Goal: Task Accomplishment & Management: Manage account settings

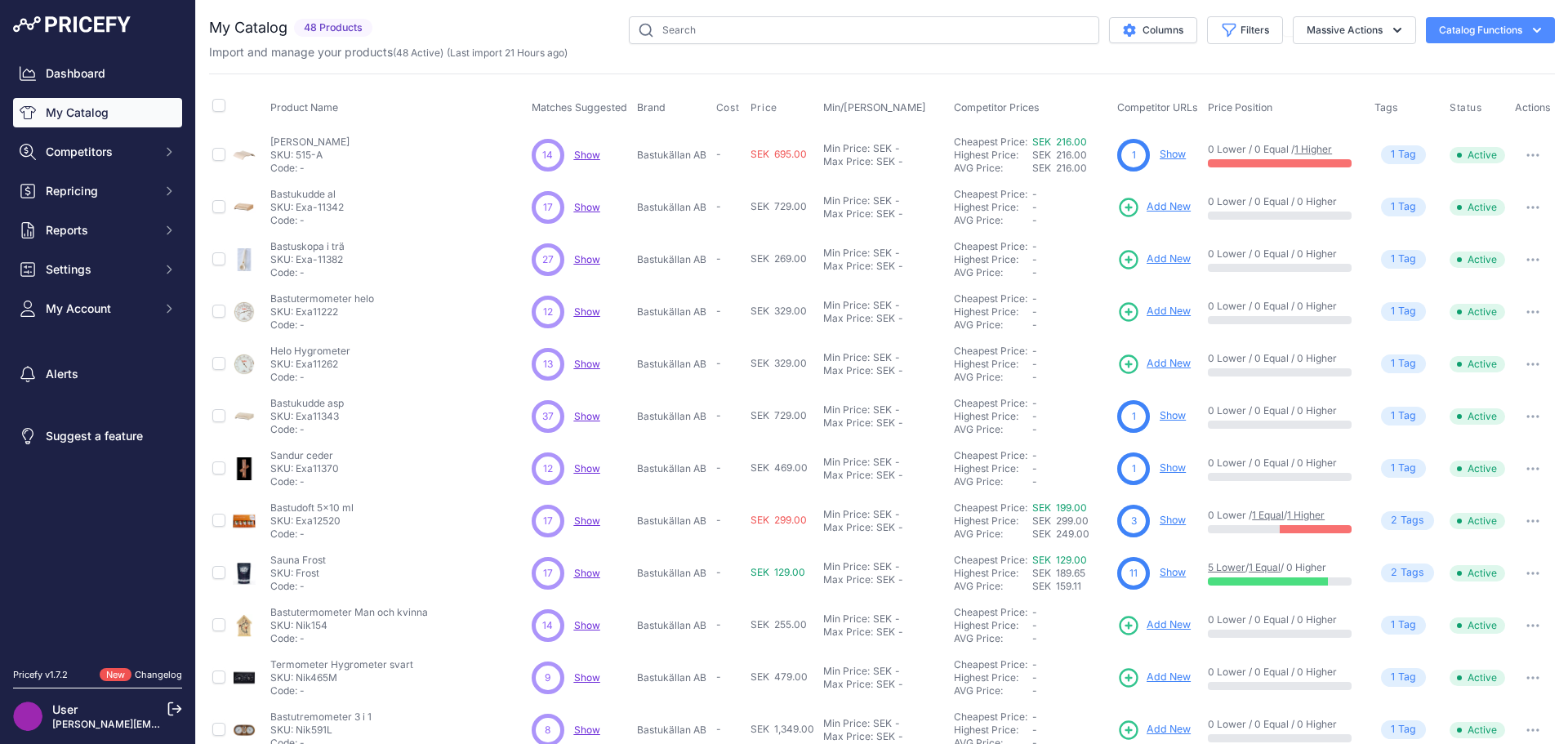
click at [83, 114] on link "My Catalog" at bounding box center [97, 113] width 169 height 29
click at [1533, 31] on icon "button" at bounding box center [1537, 29] width 8 height 5
click at [1424, 125] on link "Update Catalog" at bounding box center [1461, 123] width 182 height 29
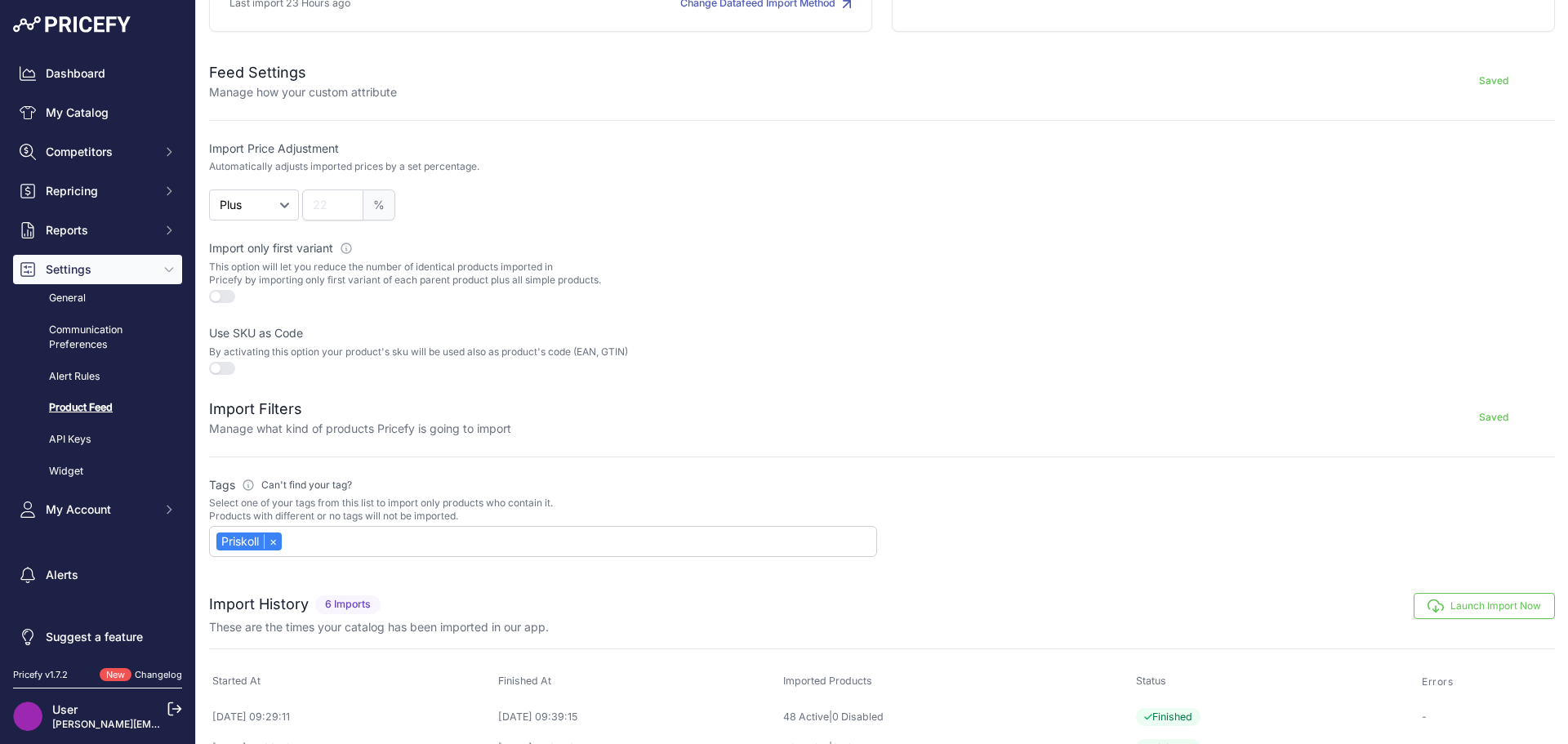
scroll to position [327, 0]
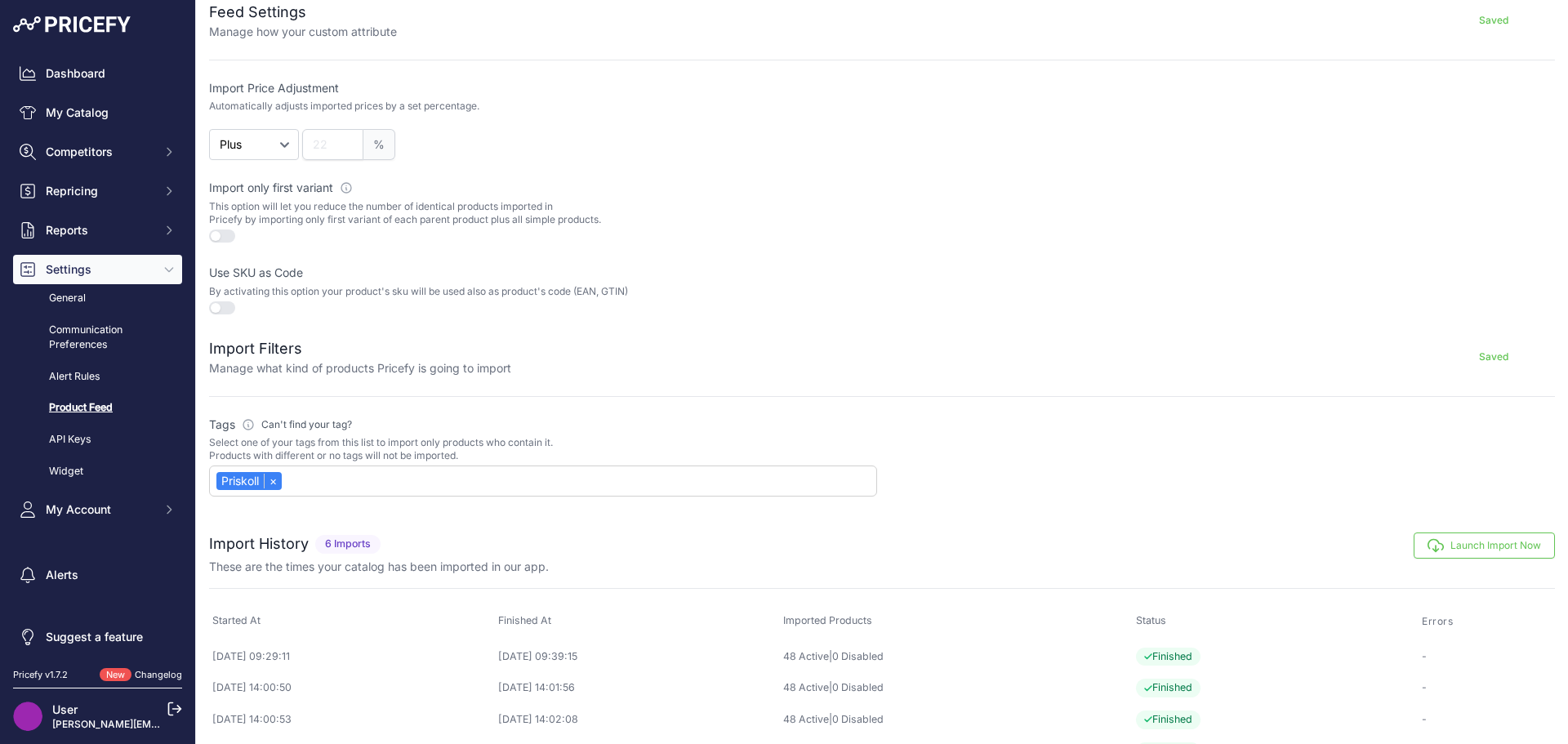
click at [1472, 537] on button "Launch Import Now" at bounding box center [1485, 546] width 141 height 26
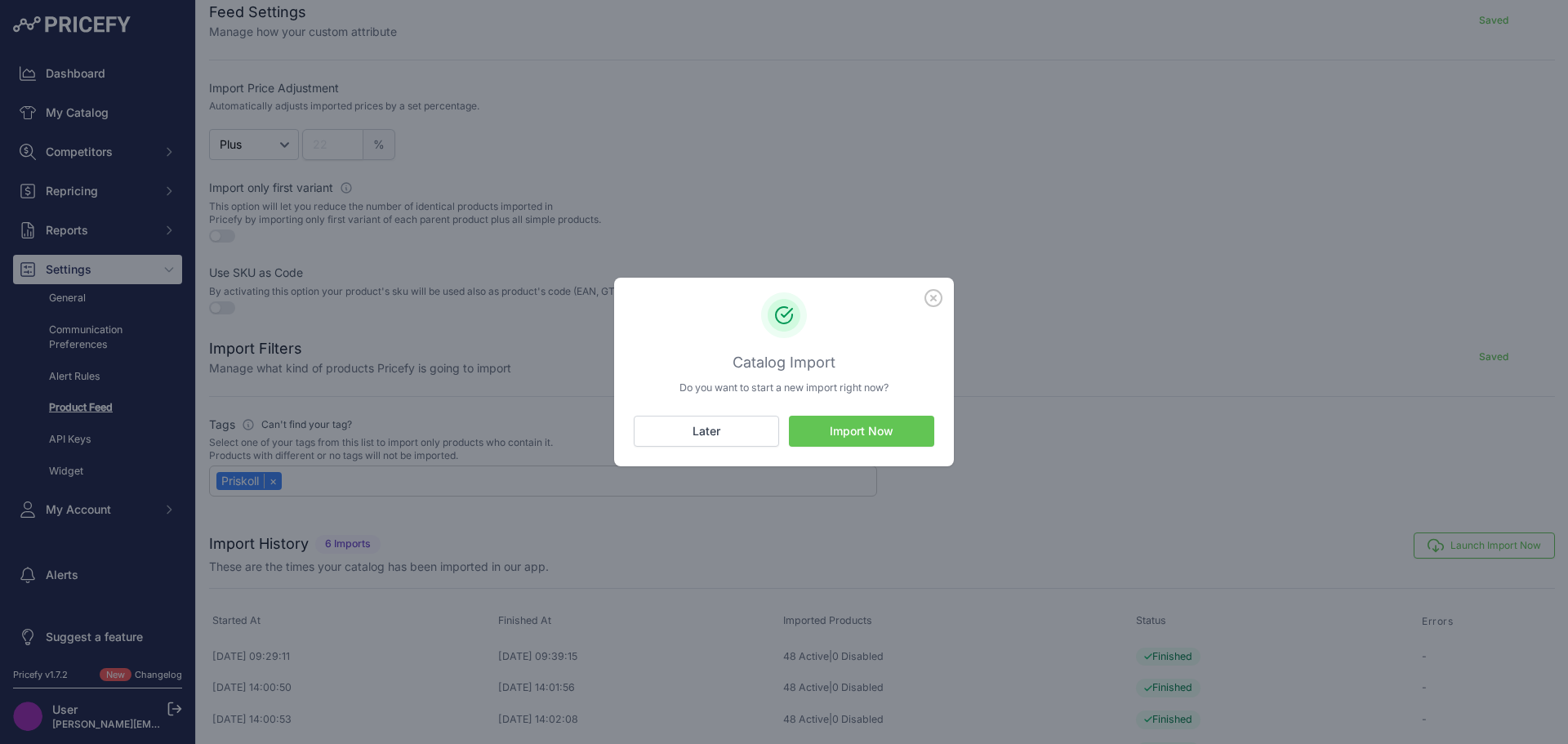
click at [880, 434] on button "Import Now" at bounding box center [861, 431] width 146 height 31
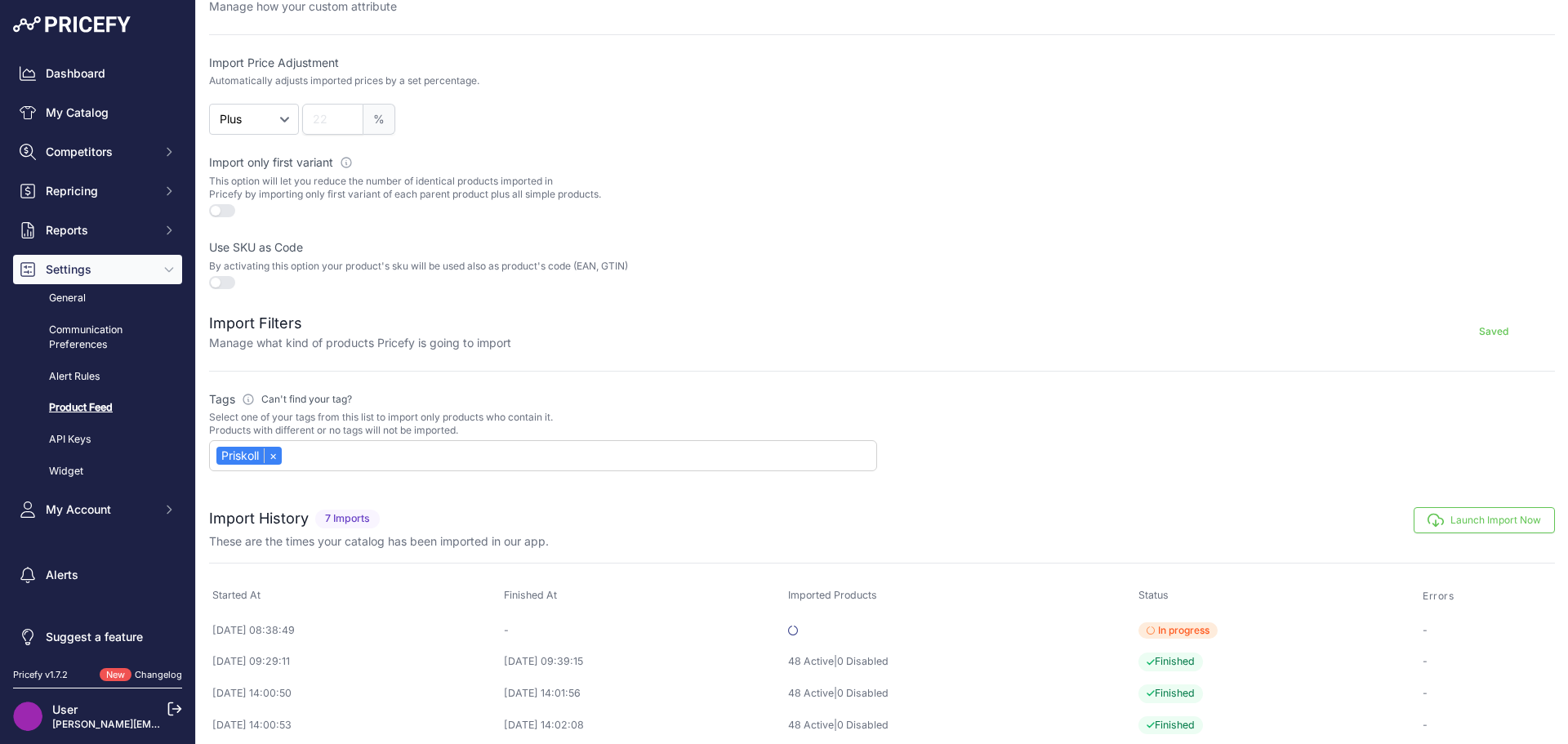
scroll to position [459, 0]
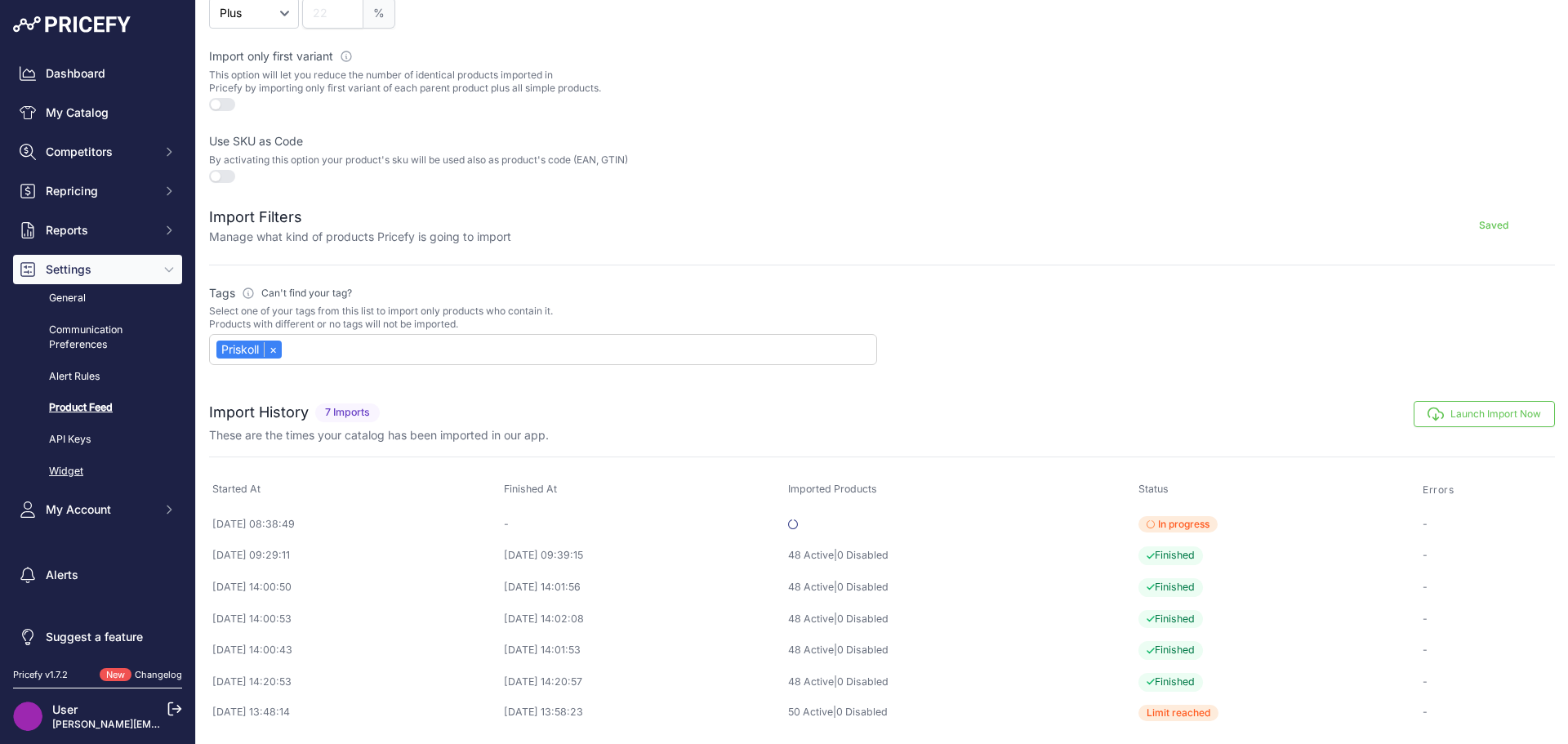
click at [74, 472] on link "Widget" at bounding box center [97, 472] width 169 height 28
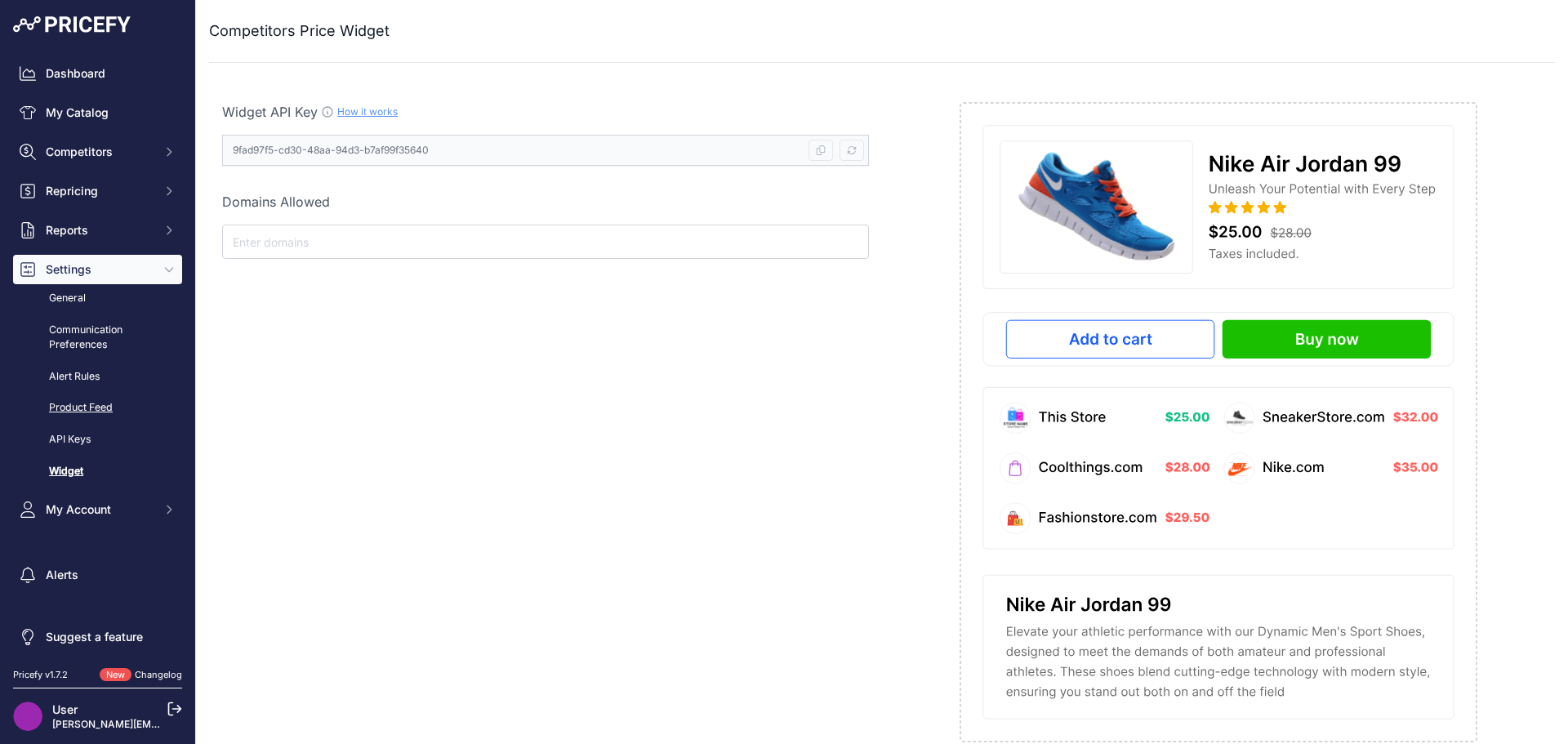
click at [72, 405] on link "Product Feed" at bounding box center [97, 407] width 169 height 28
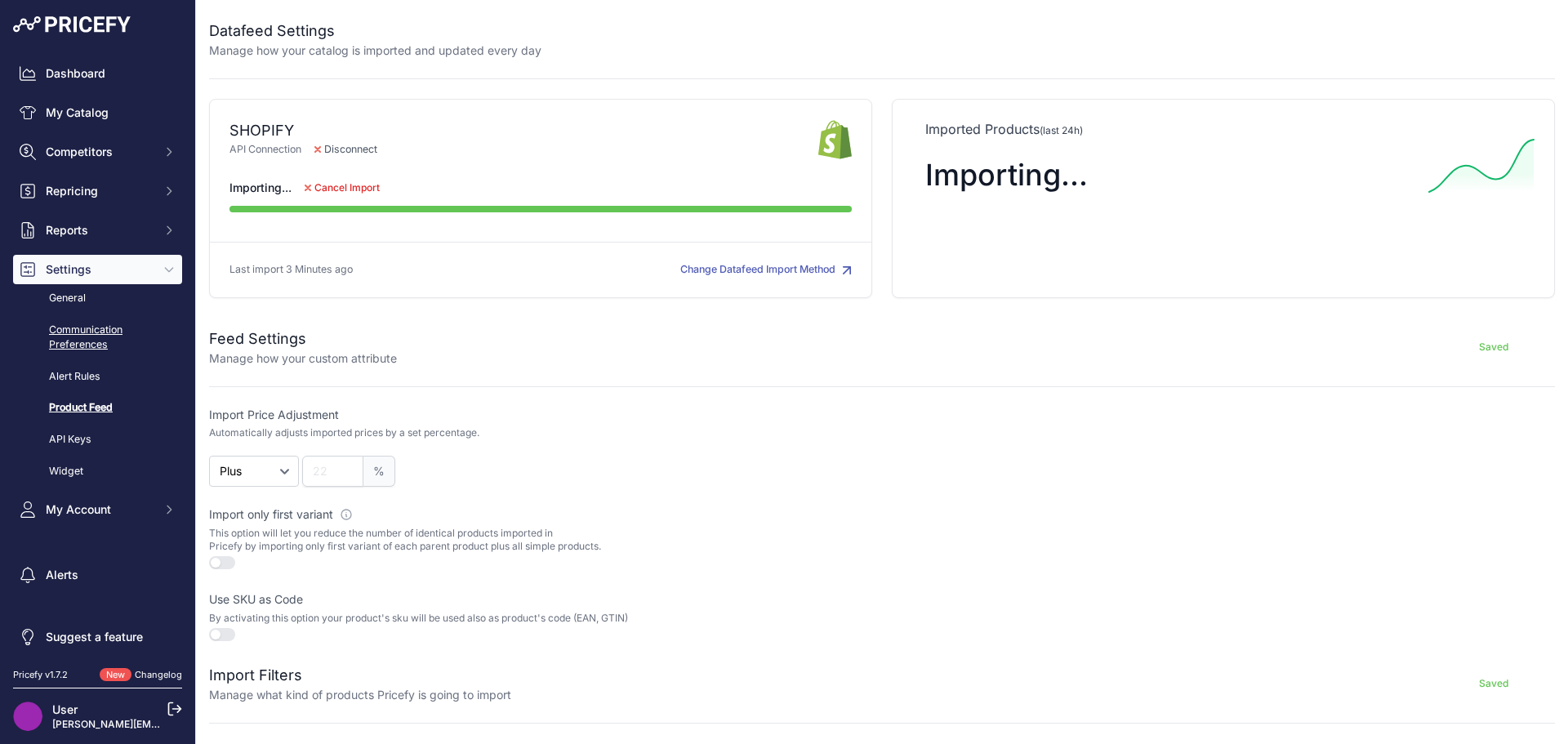
click at [75, 333] on link "Communication Preferences" at bounding box center [97, 338] width 169 height 43
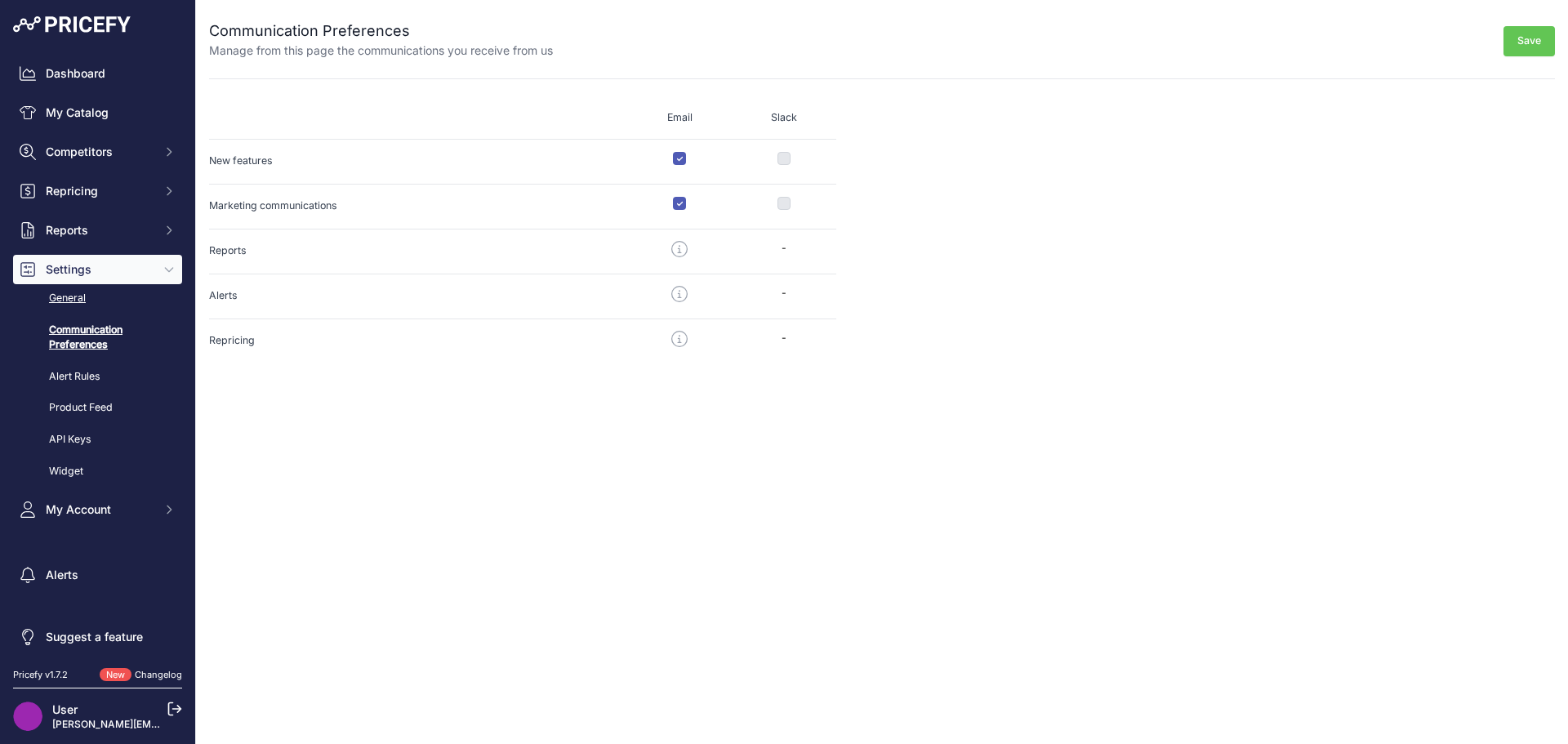
click at [73, 302] on link "General" at bounding box center [97, 298] width 169 height 28
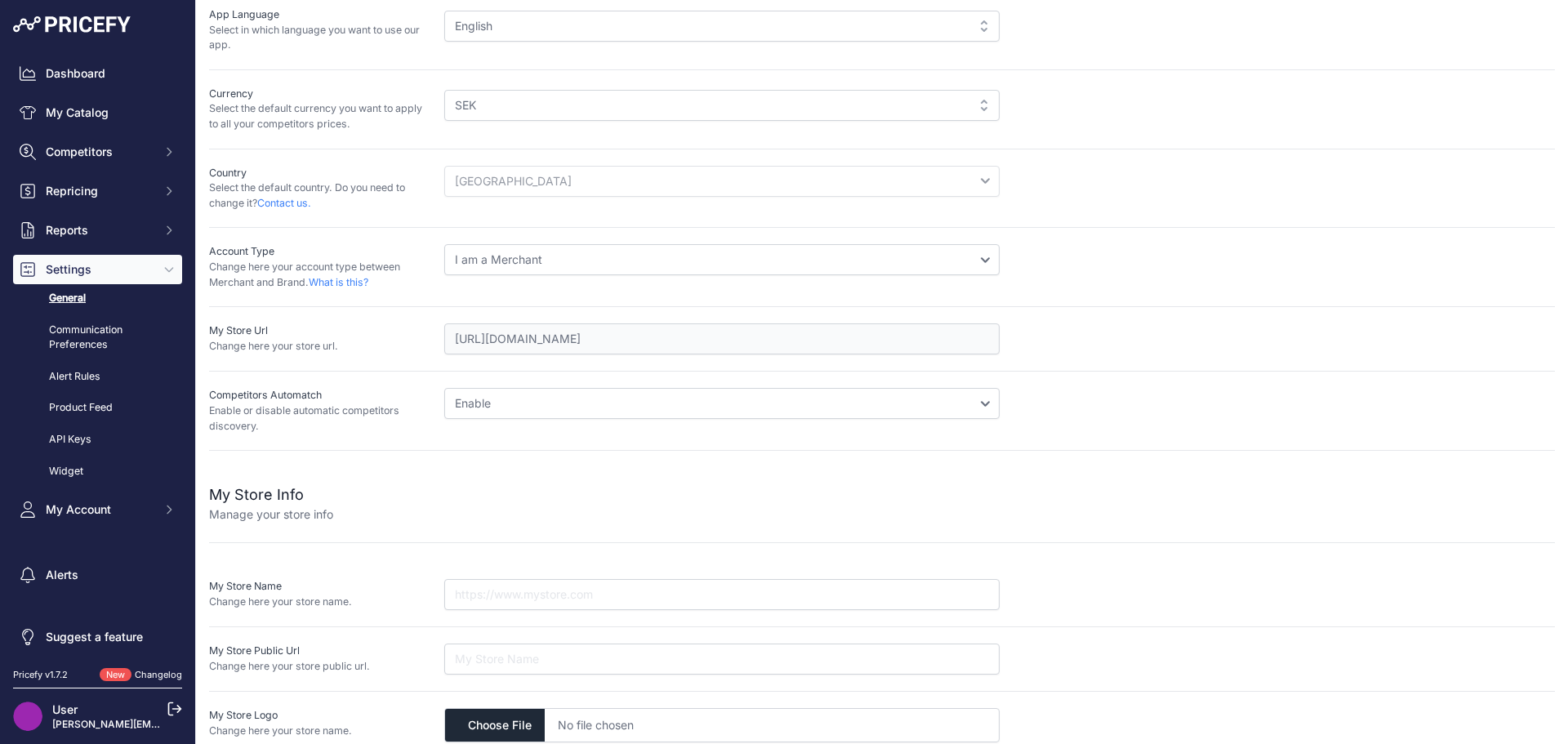
scroll to position [139, 0]
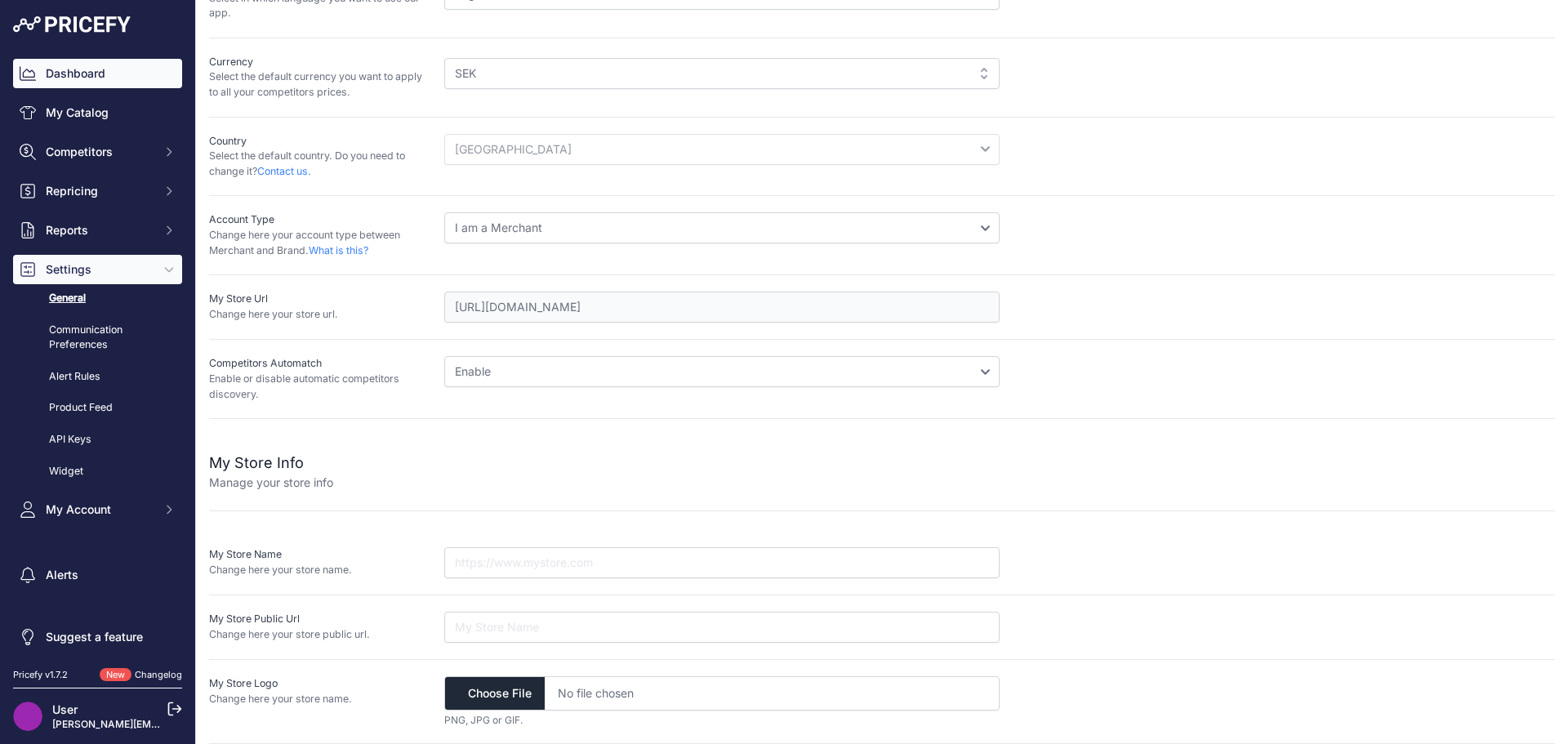
click at [86, 74] on link "Dashboard" at bounding box center [97, 73] width 169 height 29
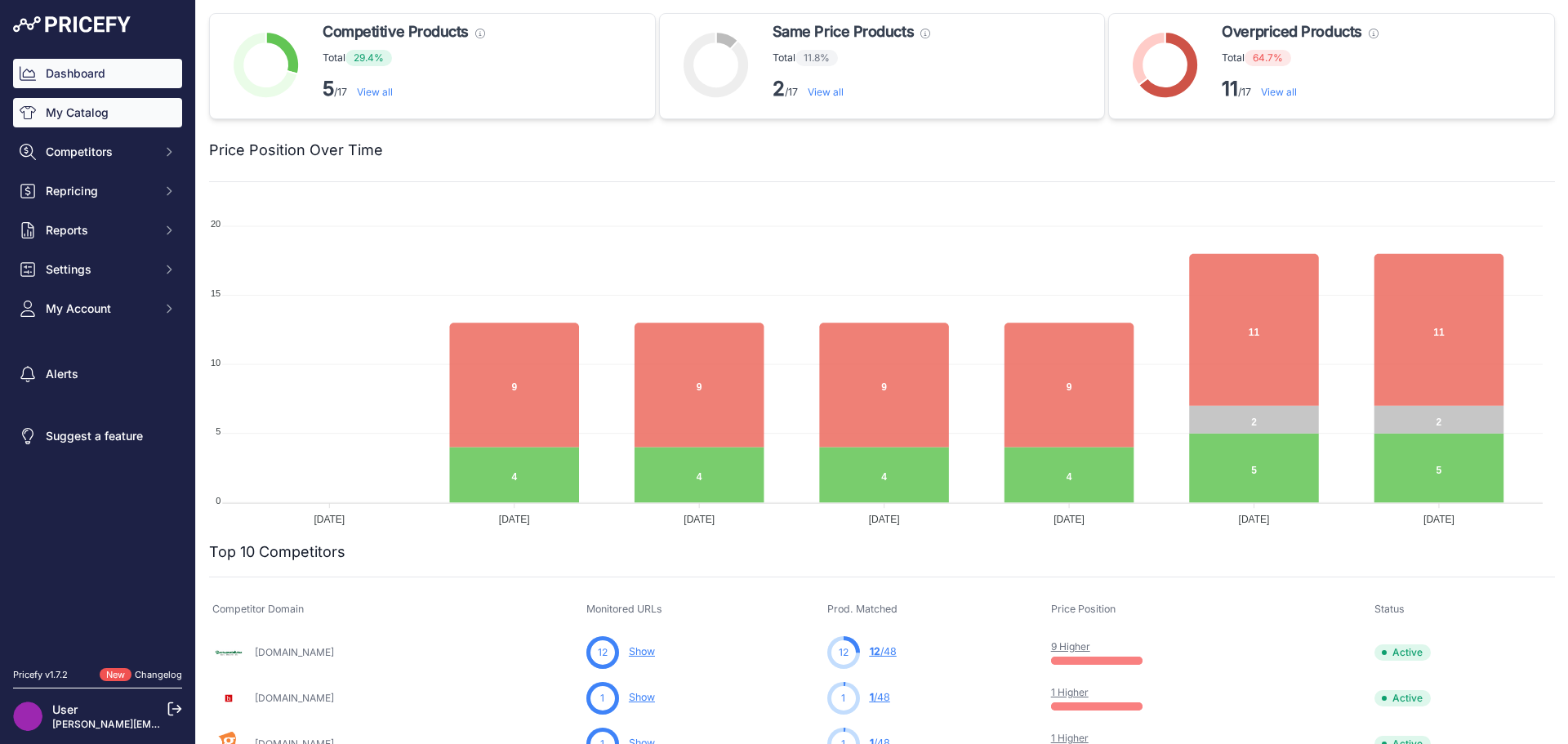
click at [91, 111] on link "My Catalog" at bounding box center [97, 113] width 169 height 29
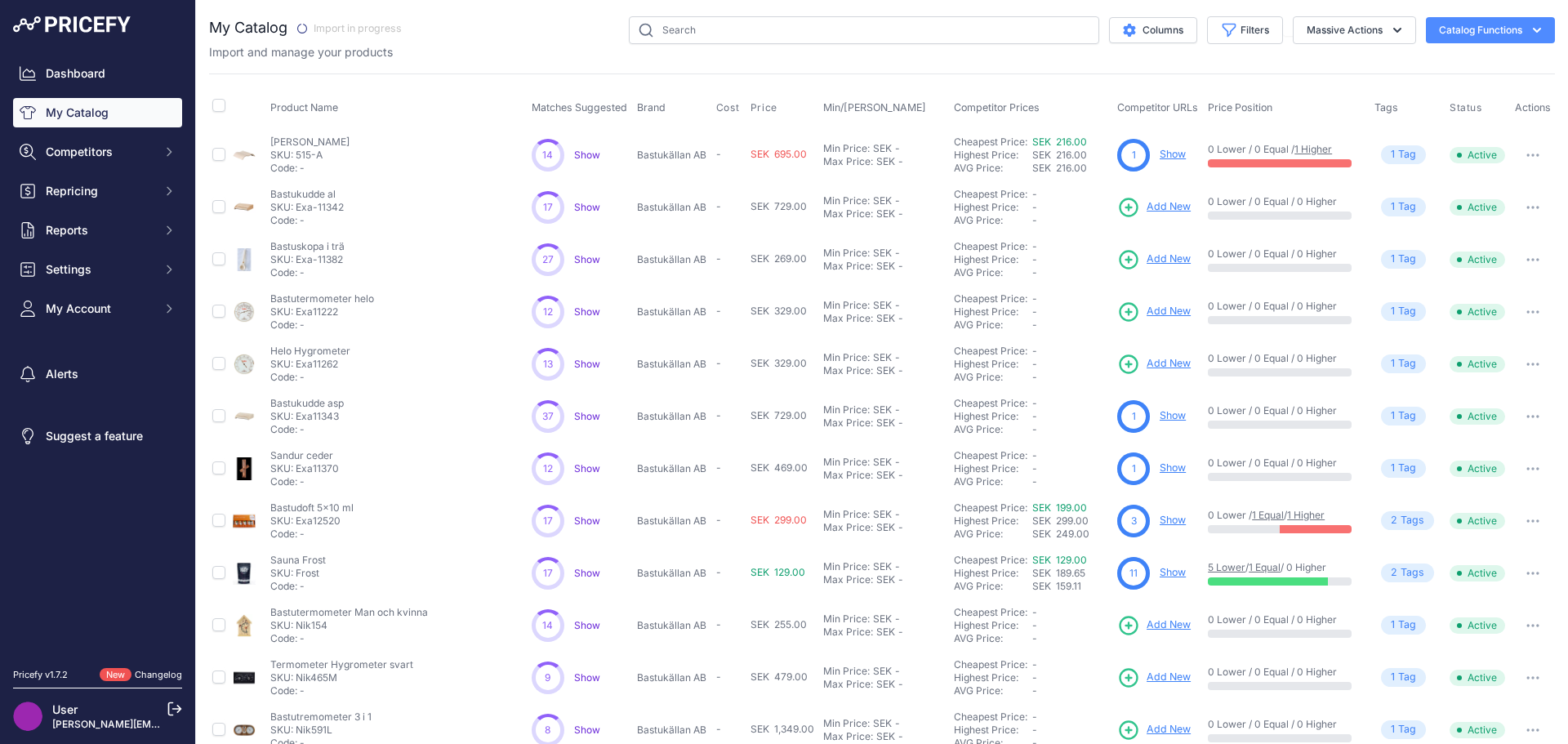
click at [1529, 26] on icon "button" at bounding box center [1537, 30] width 17 height 17
click at [1463, 121] on link "Update Catalog" at bounding box center [1461, 123] width 182 height 29
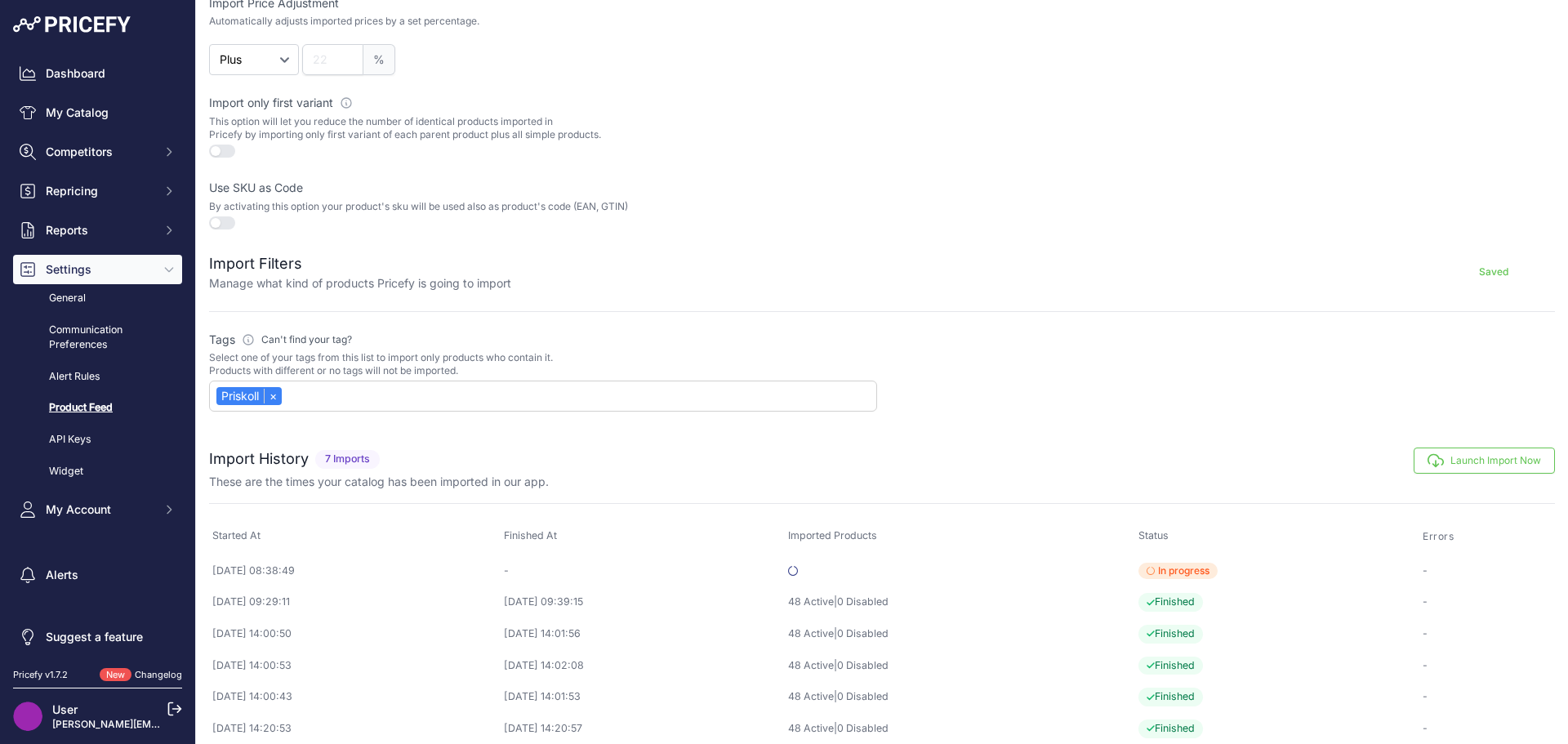
scroll to position [459, 0]
